Goal: Task Accomplishment & Management: Manage account settings

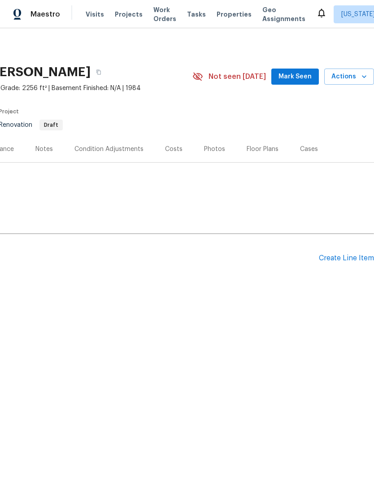
scroll to position [0, 133]
click at [304, 80] on span "Mark Seen" at bounding box center [294, 76] width 33 height 11
click at [367, 78] on icon "button" at bounding box center [364, 76] width 9 height 9
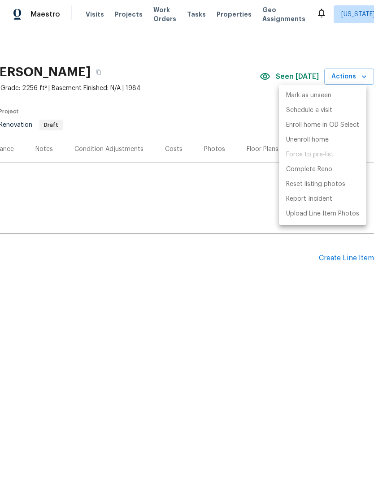
click at [230, 109] on div at bounding box center [187, 243] width 374 height 487
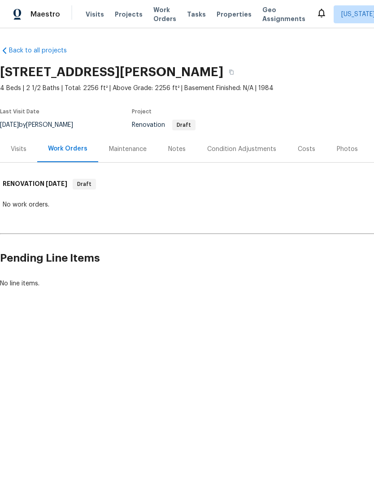
scroll to position [0, 0]
click at [183, 151] on div "Notes" at bounding box center [176, 149] width 17 height 9
